Goal: Information Seeking & Learning: Learn about a topic

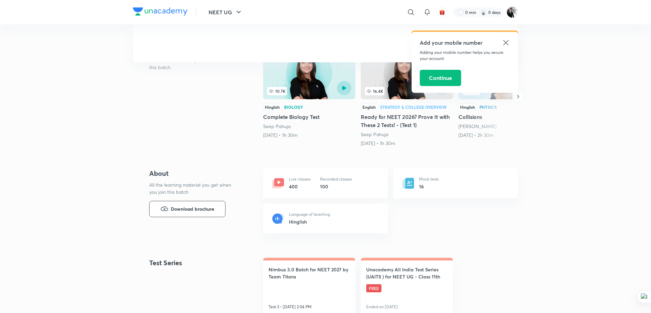
click at [505, 44] on icon at bounding box center [506, 43] width 8 height 8
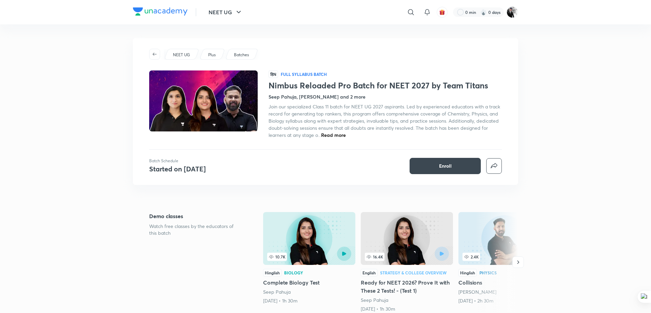
click at [333, 136] on span "Read more" at bounding box center [333, 135] width 25 height 6
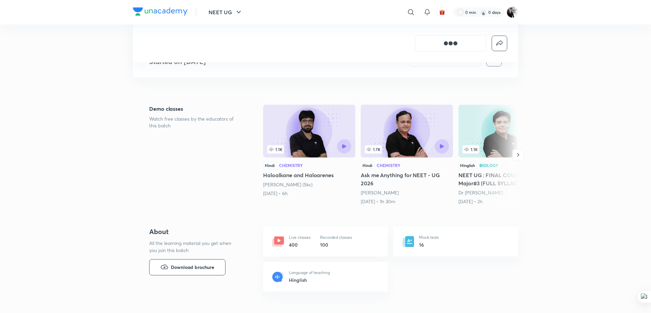
scroll to position [107, 0]
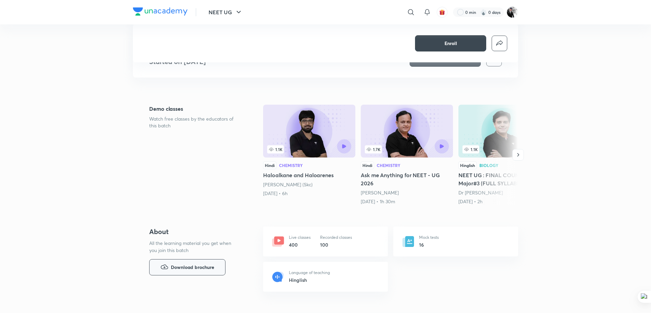
click at [200, 269] on span "Download brochure" at bounding box center [192, 267] width 43 height 7
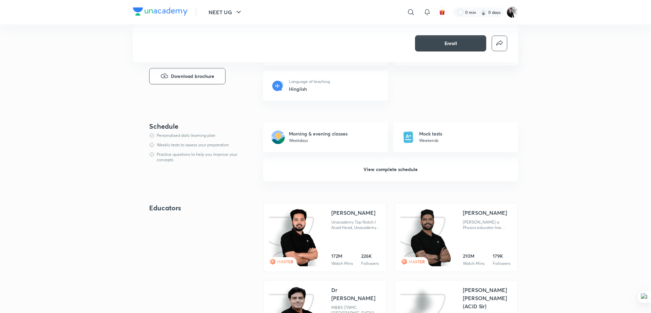
scroll to position [213, 0]
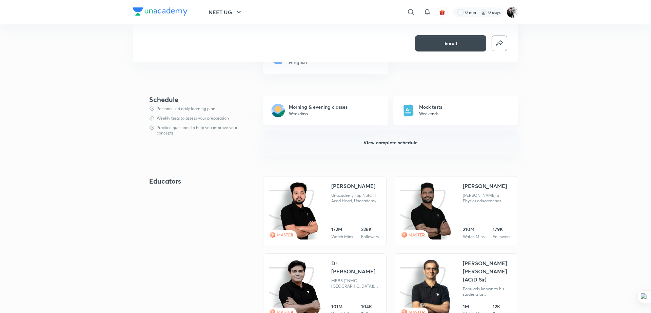
click at [389, 140] on span "View complete schedule" at bounding box center [390, 142] width 54 height 7
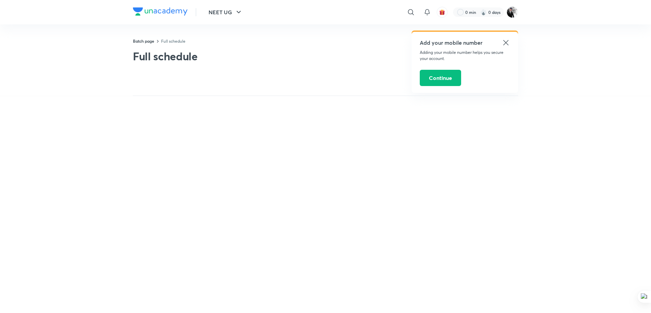
click at [508, 77] on div "Add your mobile number Adding your mobile number helps you secure your account.…" at bounding box center [465, 62] width 106 height 62
click at [506, 38] on div "Add your mobile number Adding your mobile number helps you secure your account.…" at bounding box center [465, 62] width 106 height 61
click at [508, 42] on icon at bounding box center [506, 43] width 8 height 8
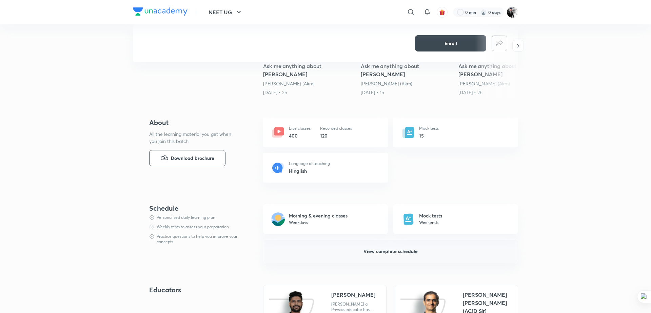
click at [397, 248] on span "View complete schedule" at bounding box center [390, 251] width 54 height 7
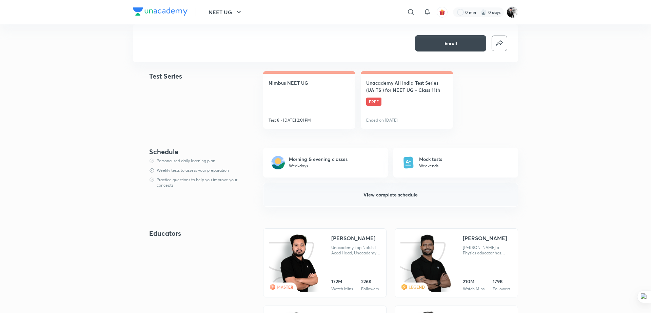
click at [389, 199] on button "View complete schedule" at bounding box center [390, 195] width 255 height 24
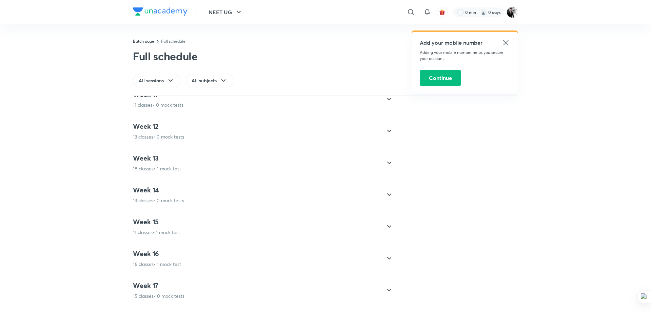
scroll to position [1049, 0]
